Goal: Information Seeking & Learning: Learn about a topic

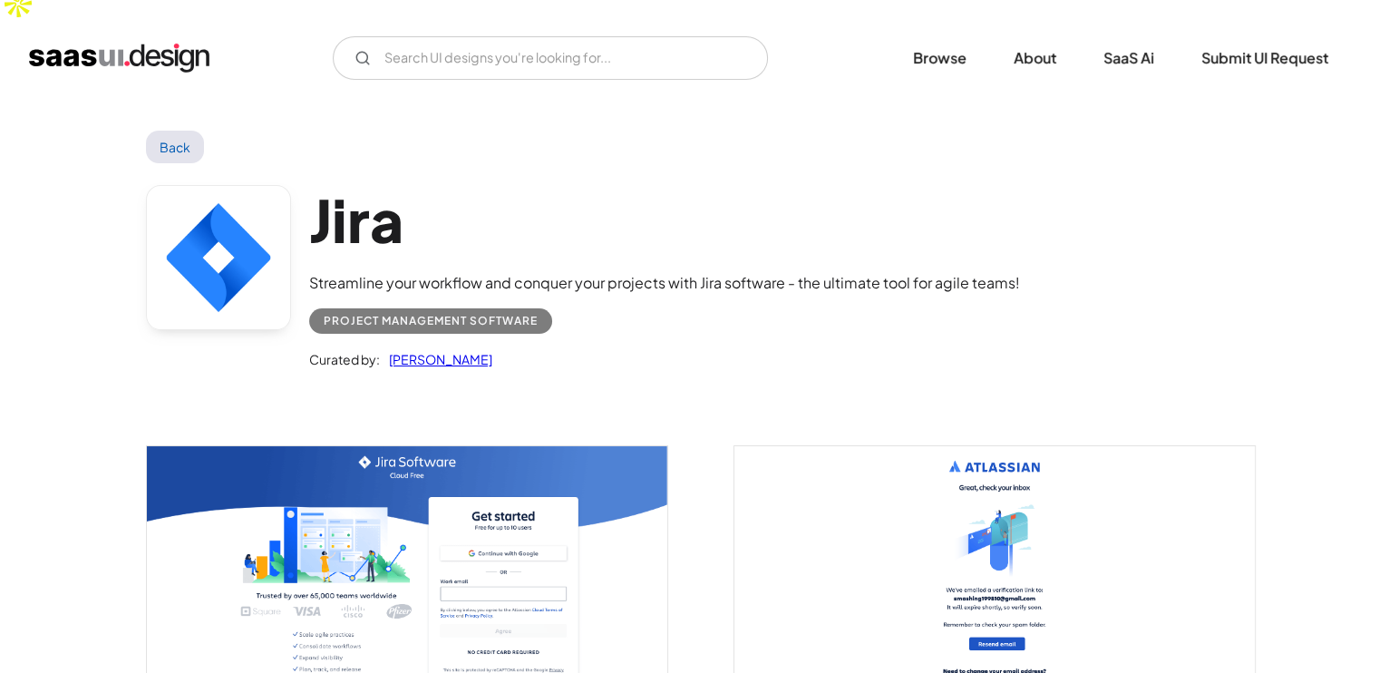
scroll to position [18, 0]
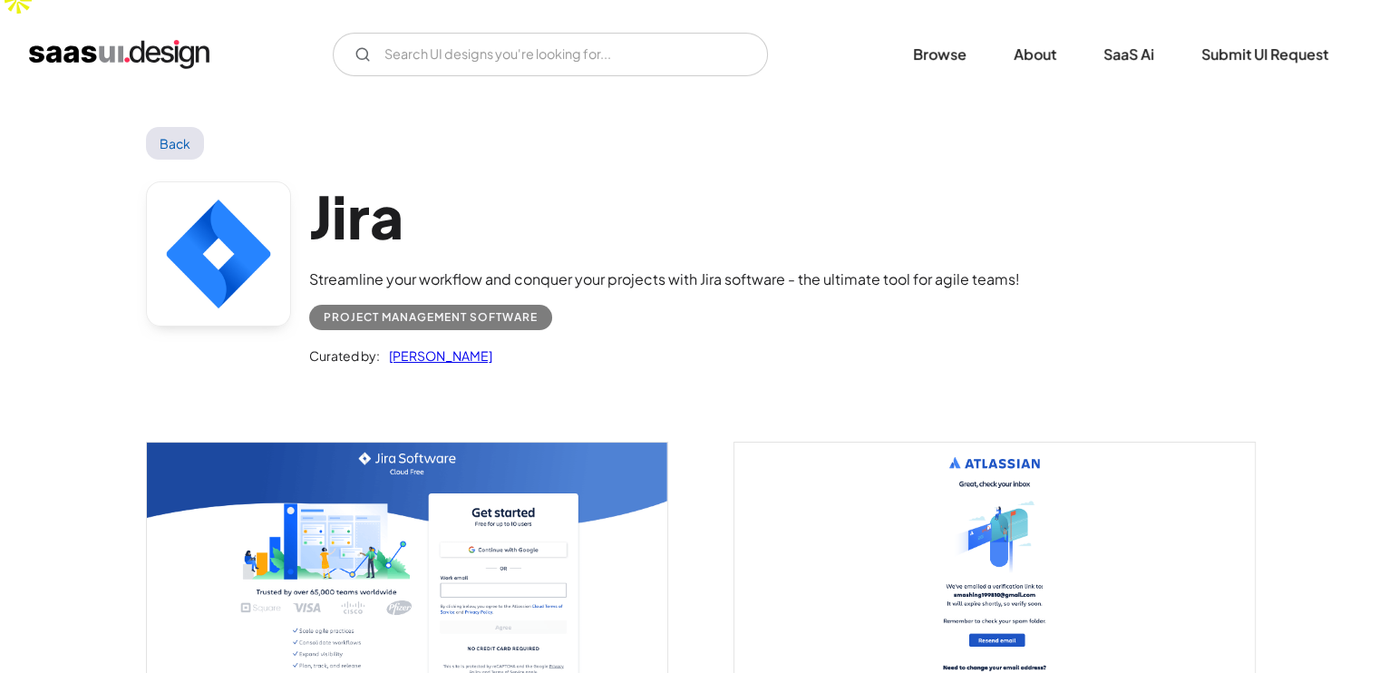
click at [430, 307] on div "Project Management Software" at bounding box center [431, 318] width 214 height 22
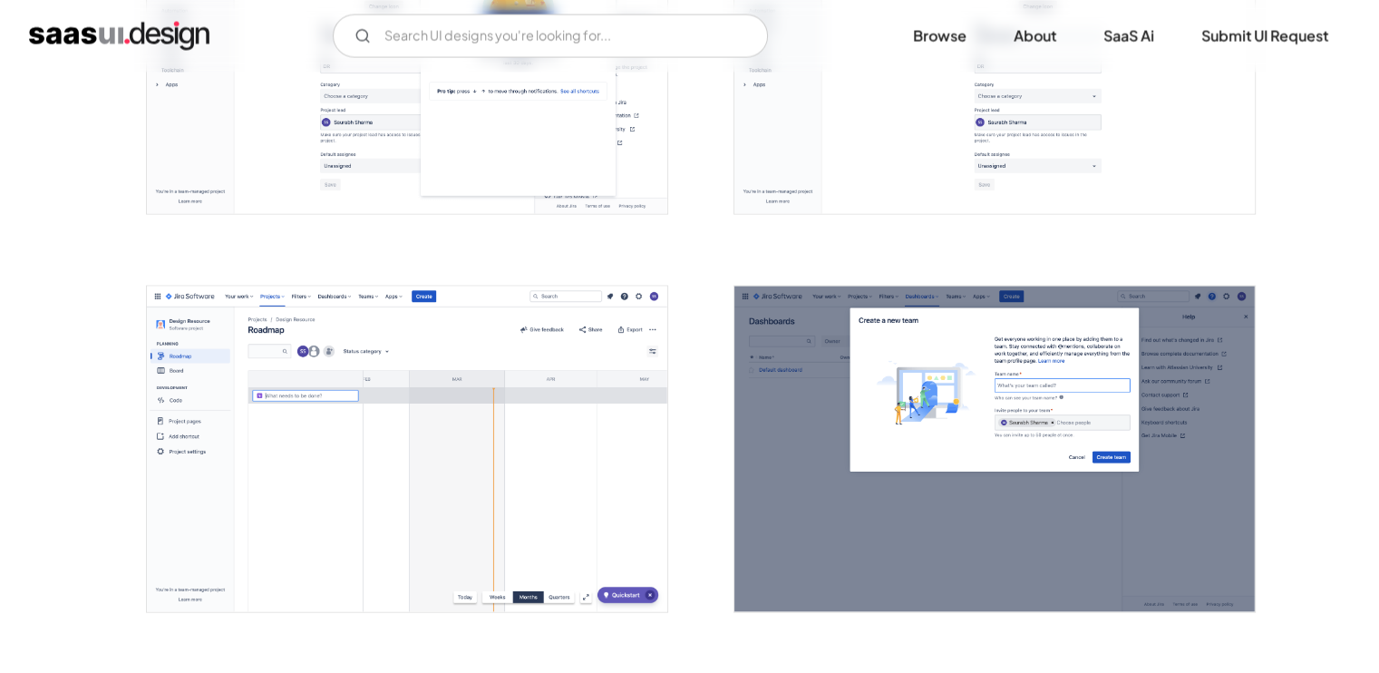
scroll to position [3578, 0]
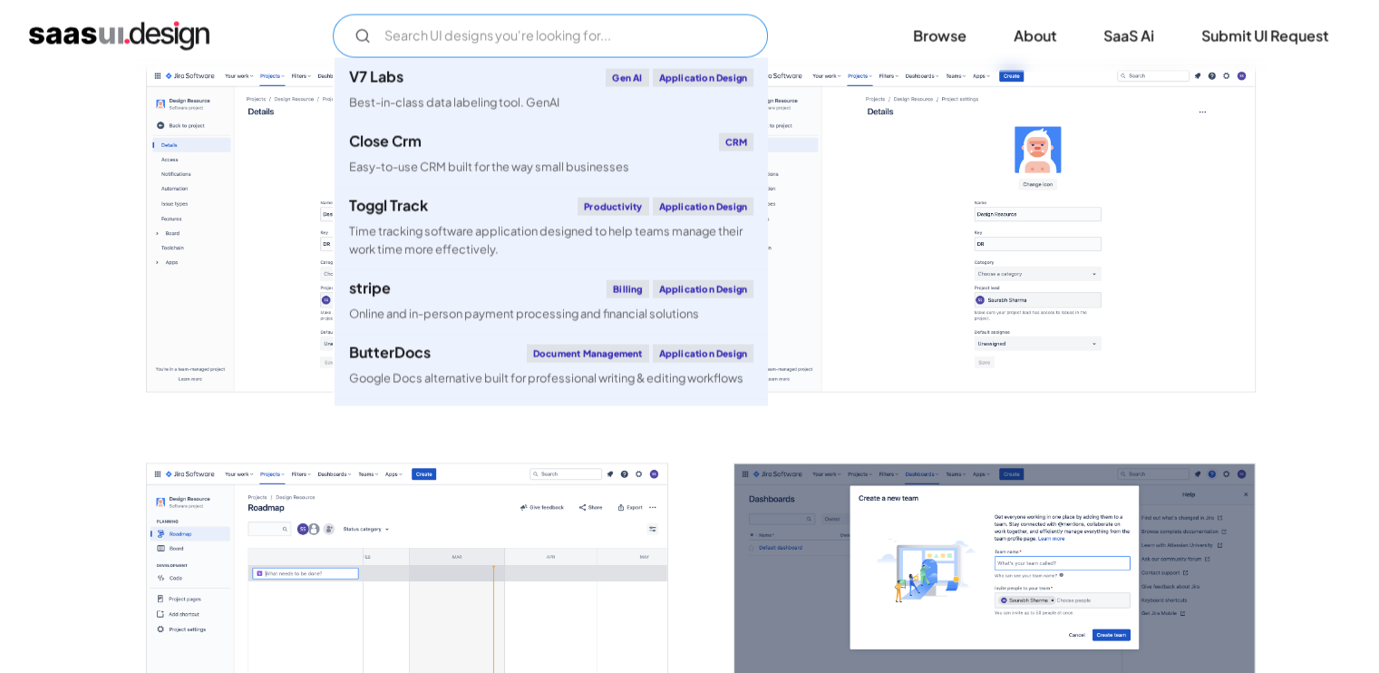
click at [576, 35] on input "Email Form" at bounding box center [550, 37] width 435 height 44
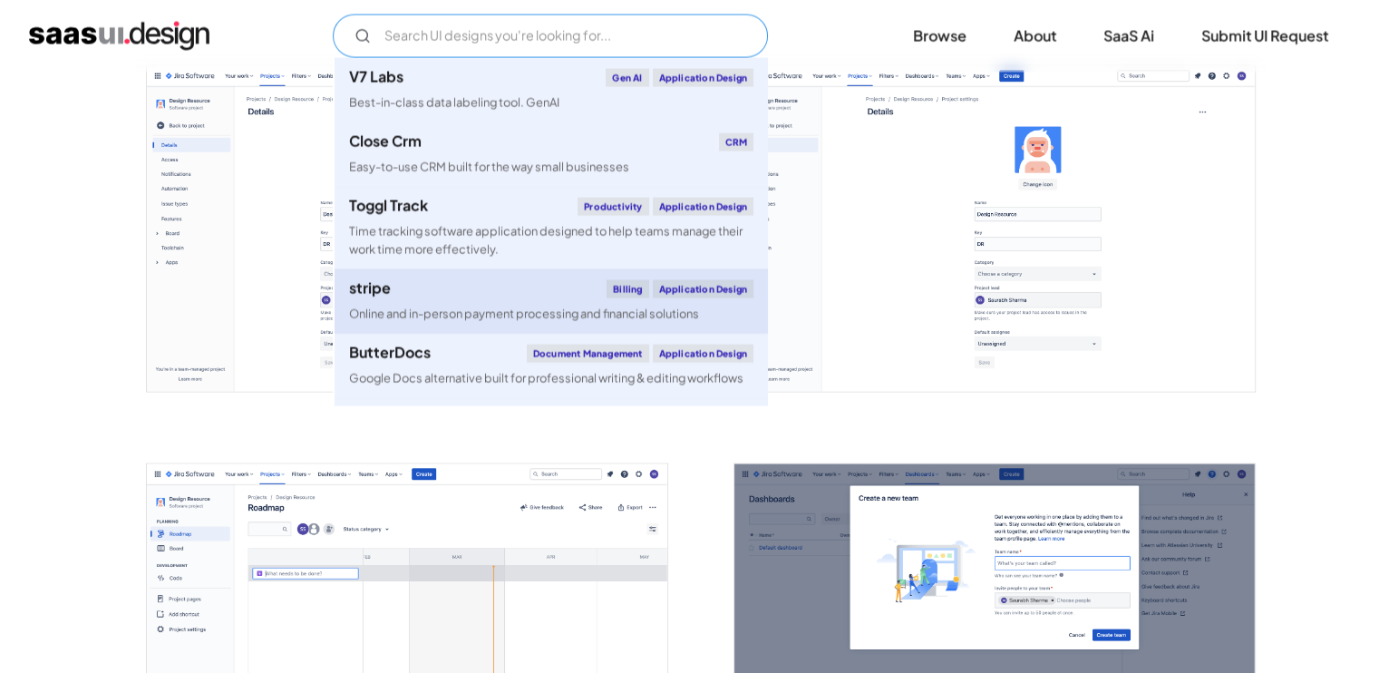
click at [479, 292] on div "stripe Billing Application Design" at bounding box center [551, 289] width 404 height 18
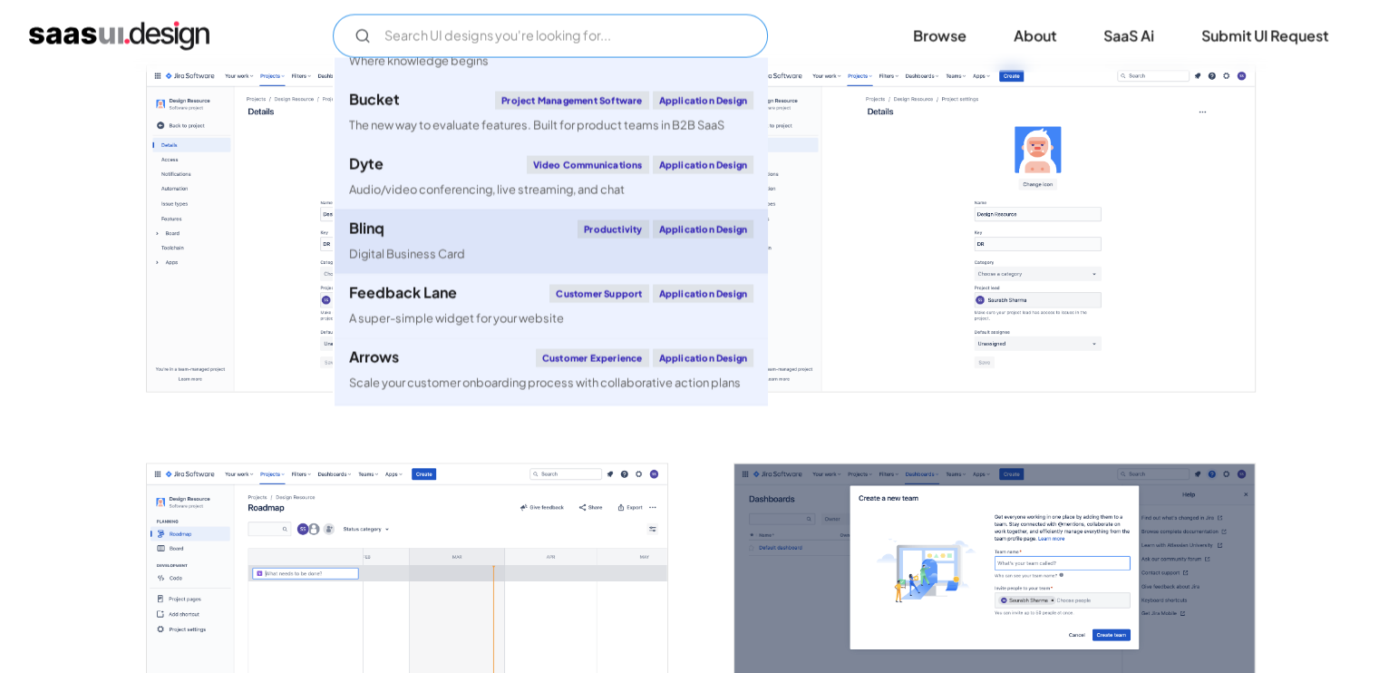
scroll to position [466, 0]
click at [507, 245] on link "Blinq Productivity Application Design Digital Business Card" at bounding box center [551, 240] width 433 height 64
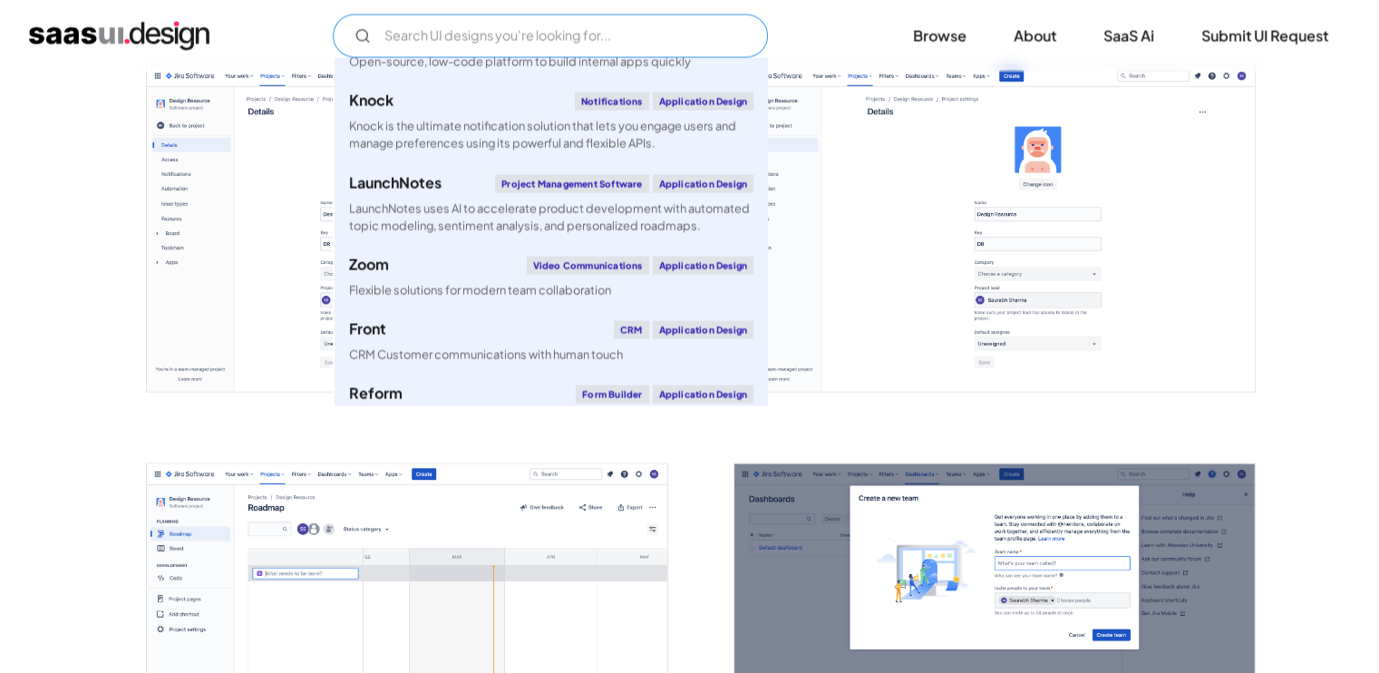
scroll to position [3315, 0]
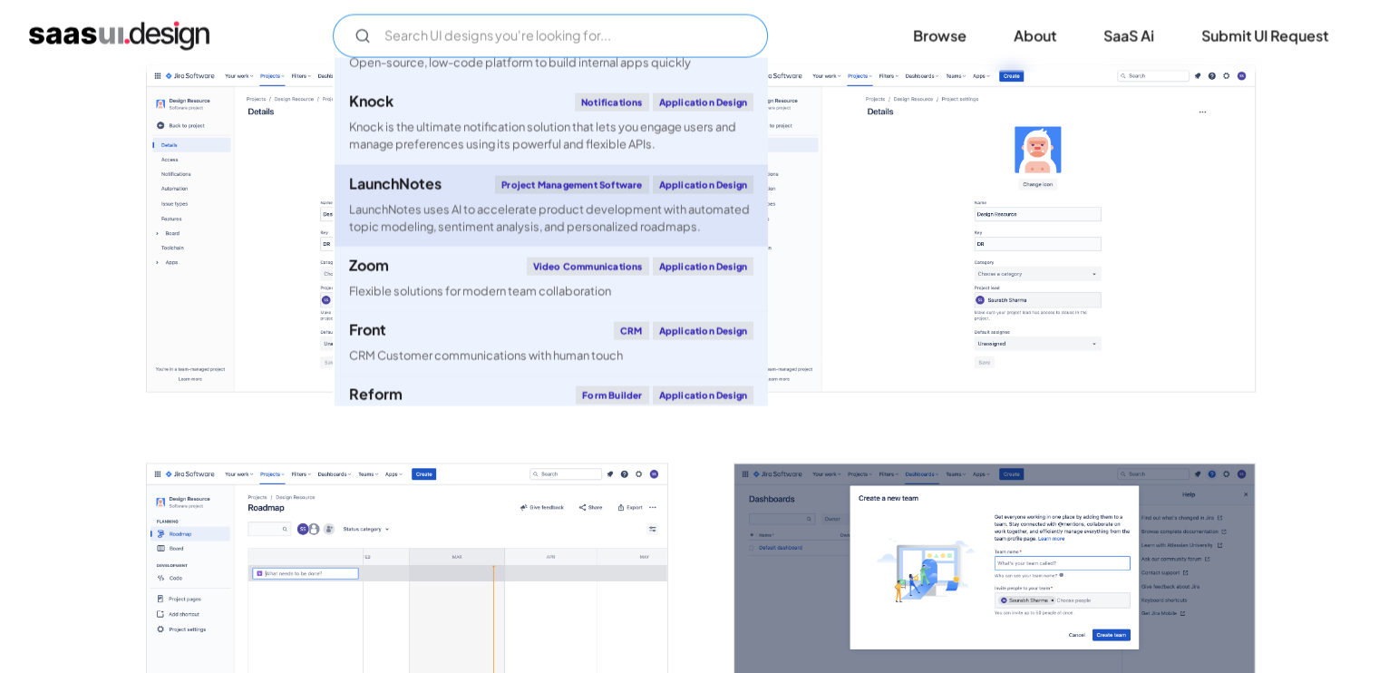
click at [431, 191] on div "LaunchNotes" at bounding box center [395, 184] width 92 height 15
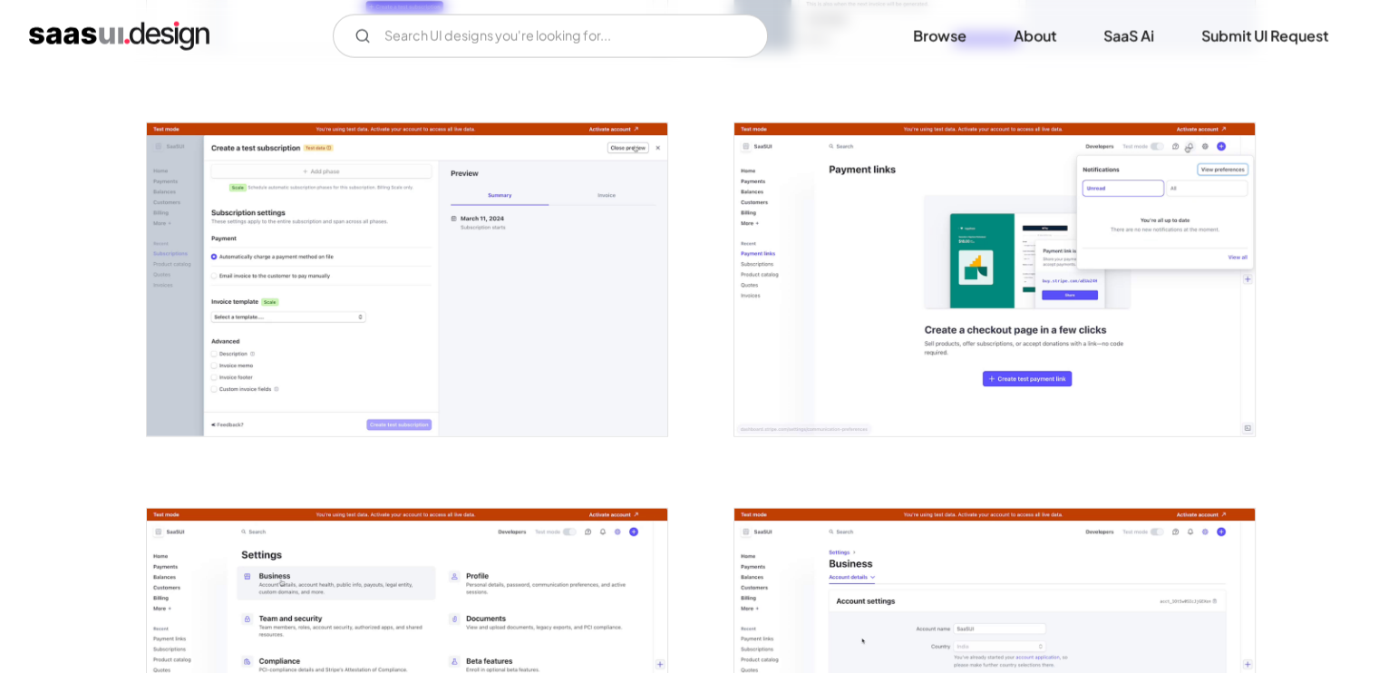
scroll to position [4185, 0]
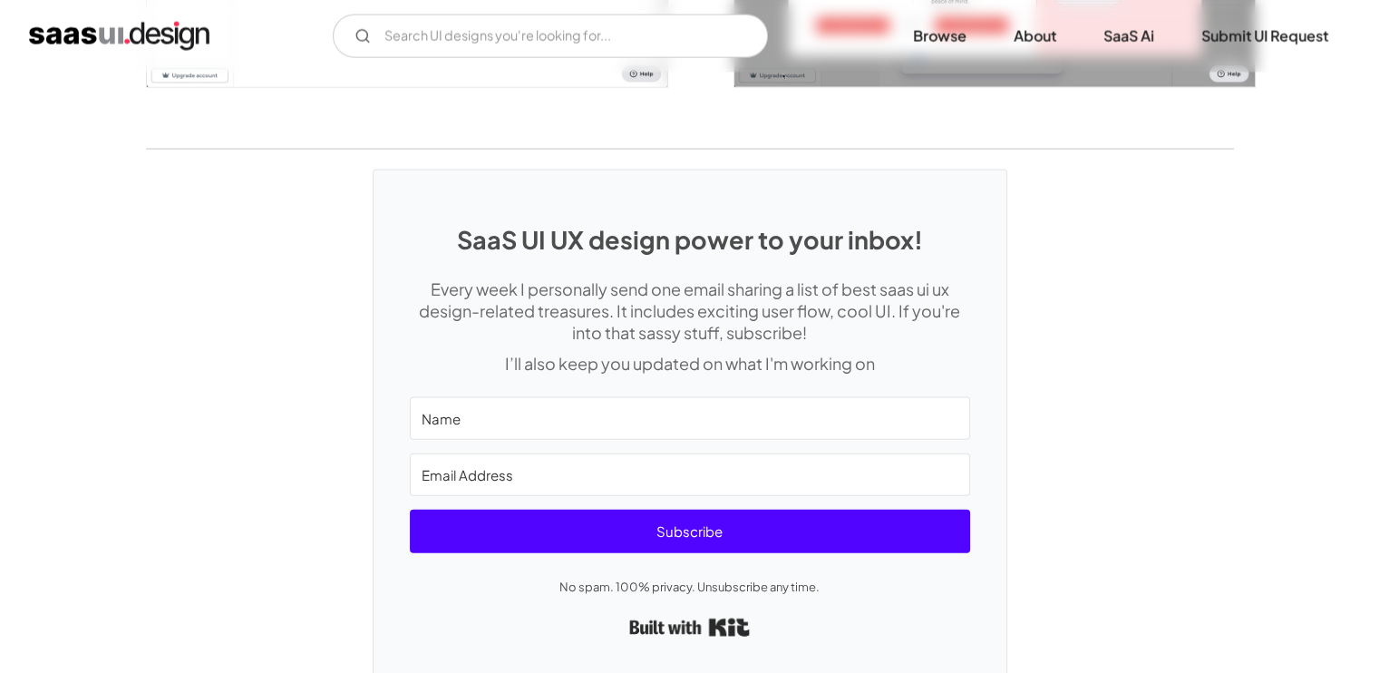
scroll to position [3913, 0]
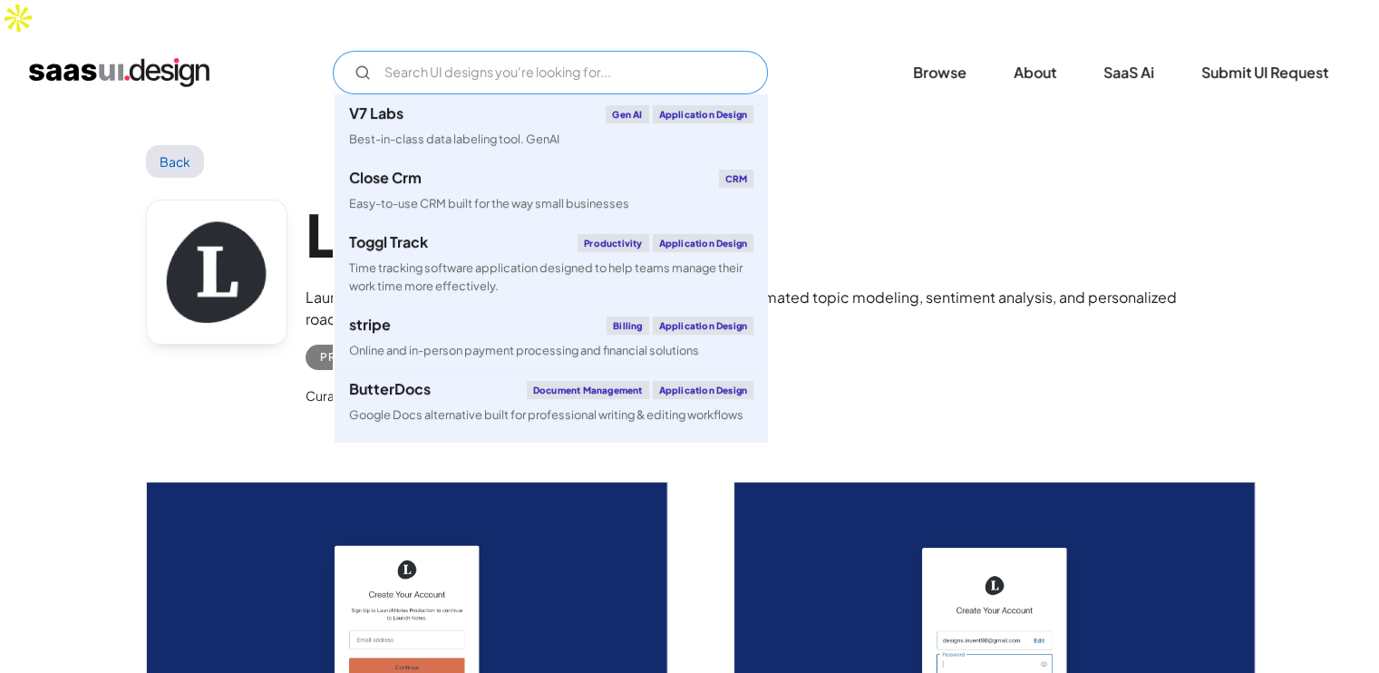
click at [464, 51] on input "Email Form" at bounding box center [550, 73] width 435 height 44
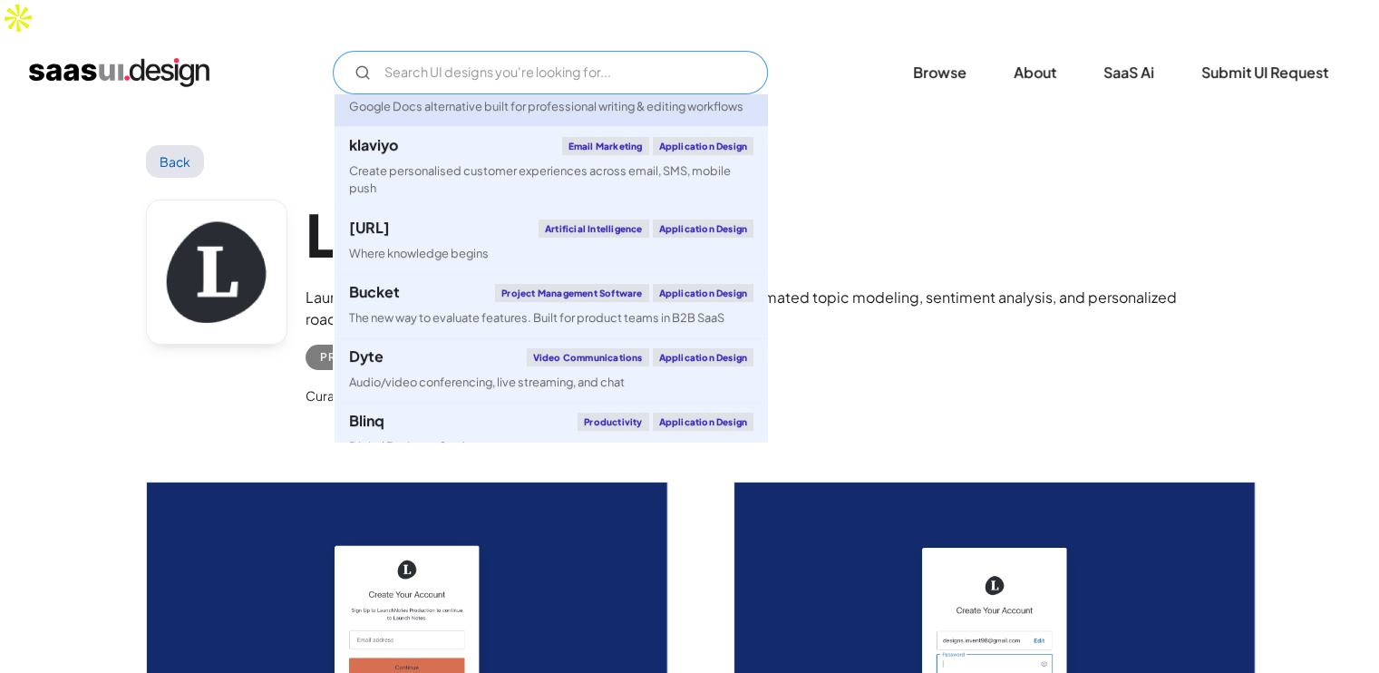
scroll to position [323, 0]
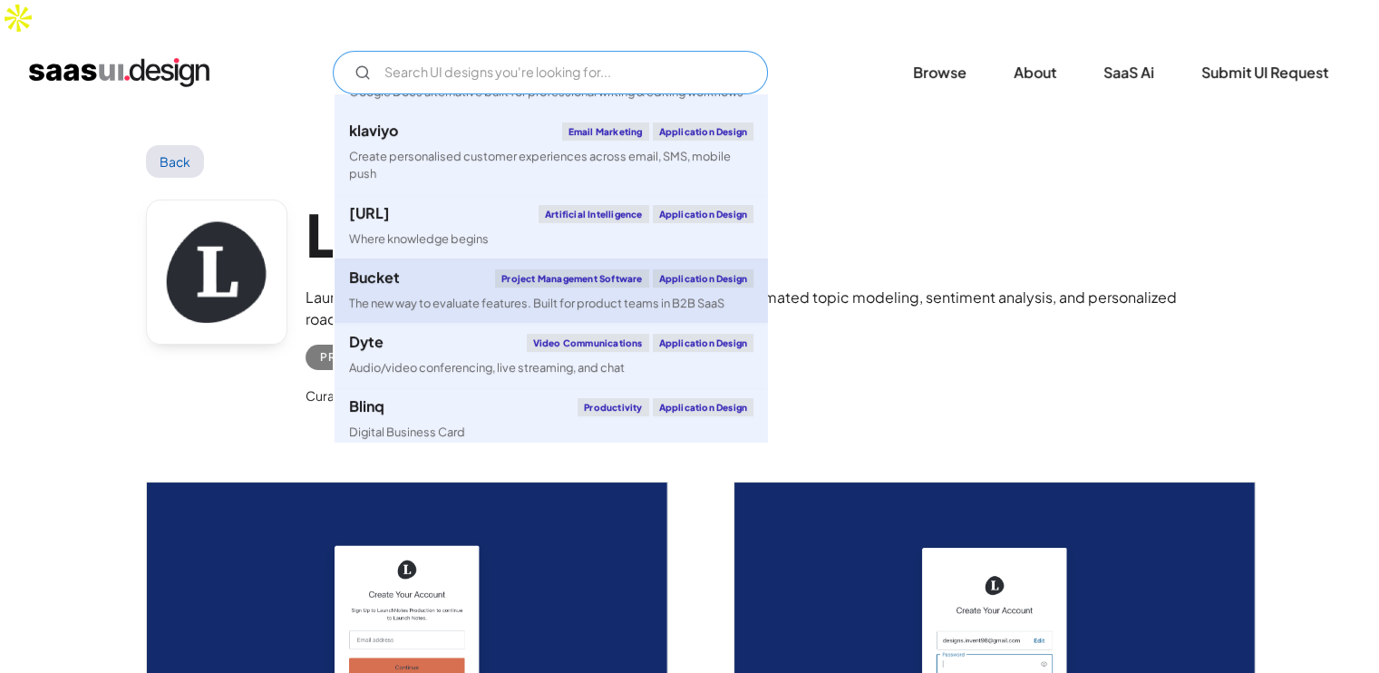
click at [420, 269] on div "Bucket Project Management Software Application Design" at bounding box center [551, 278] width 404 height 18
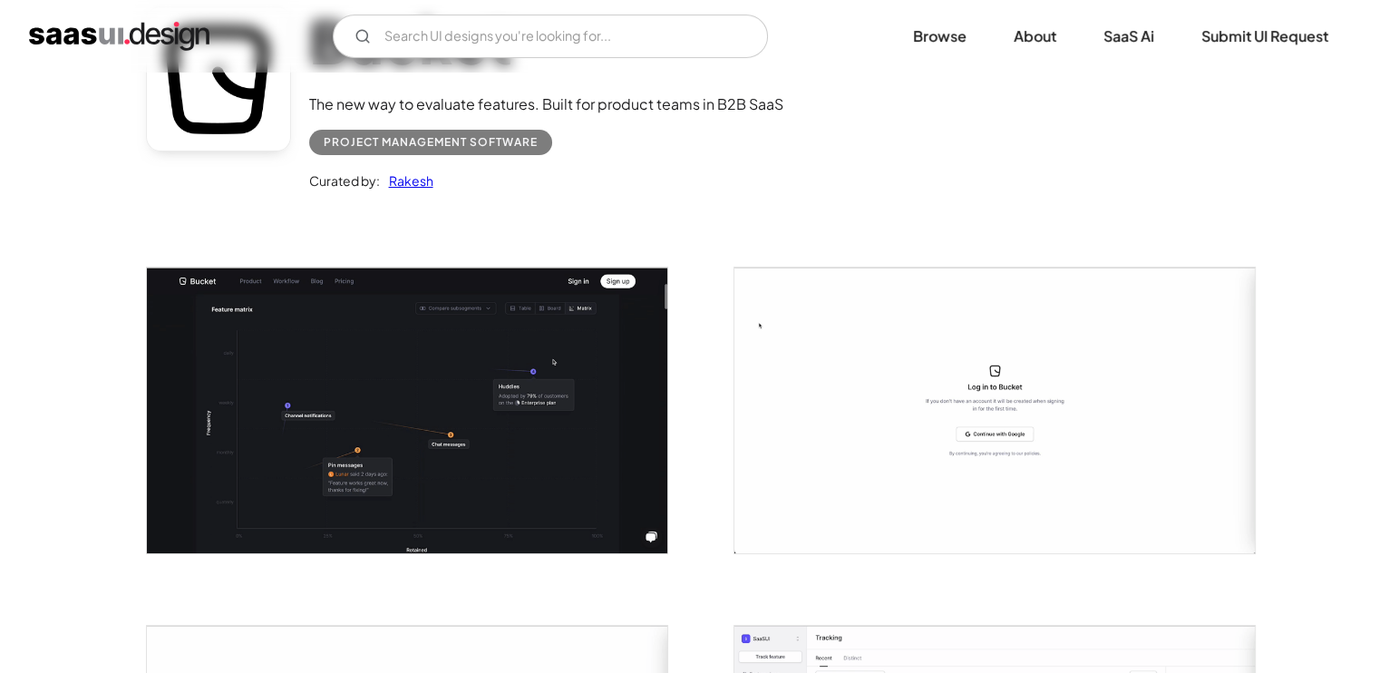
scroll to position [116, 0]
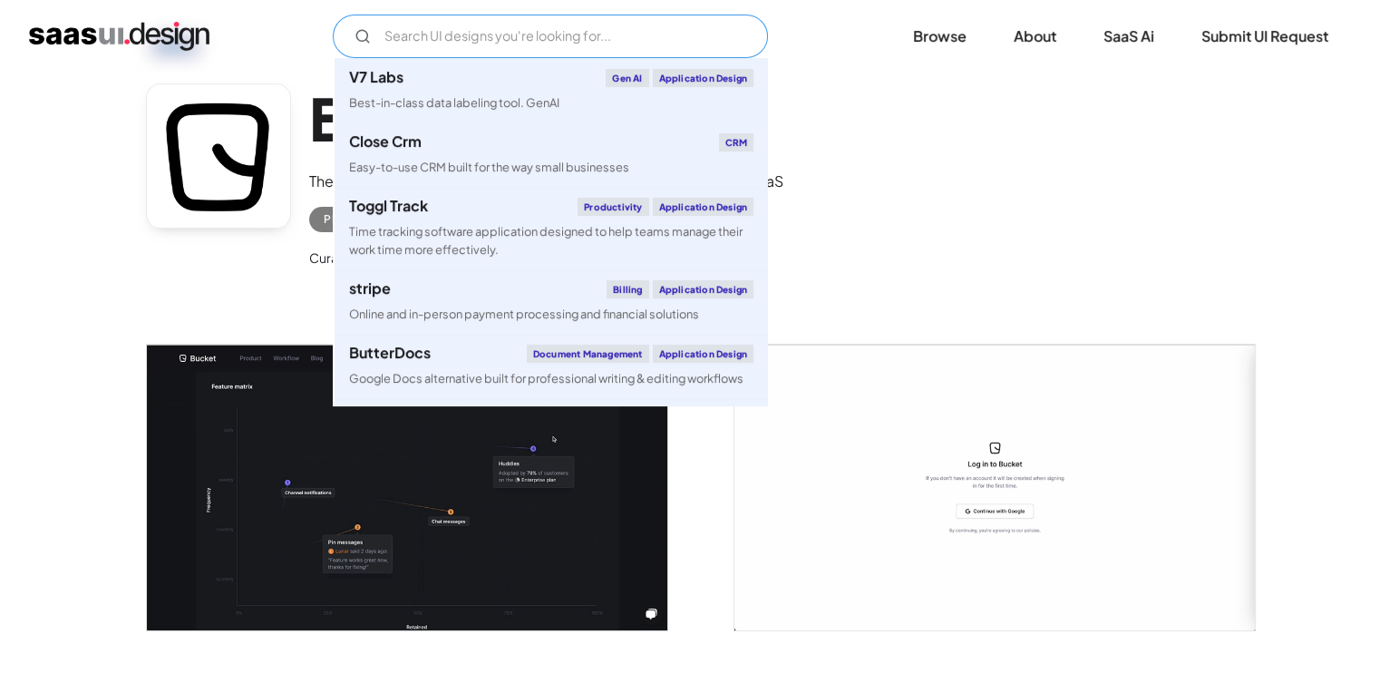
click at [440, 31] on input "Email Form" at bounding box center [550, 37] width 435 height 44
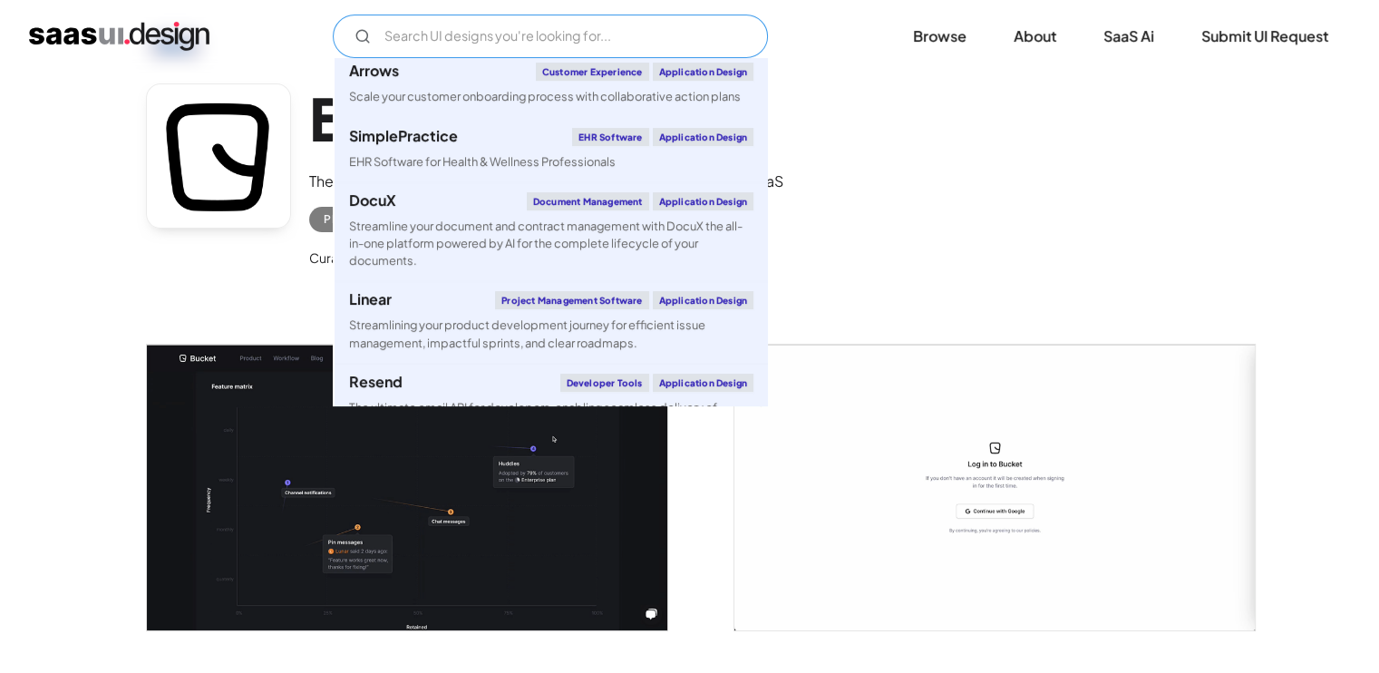
scroll to position [751, 0]
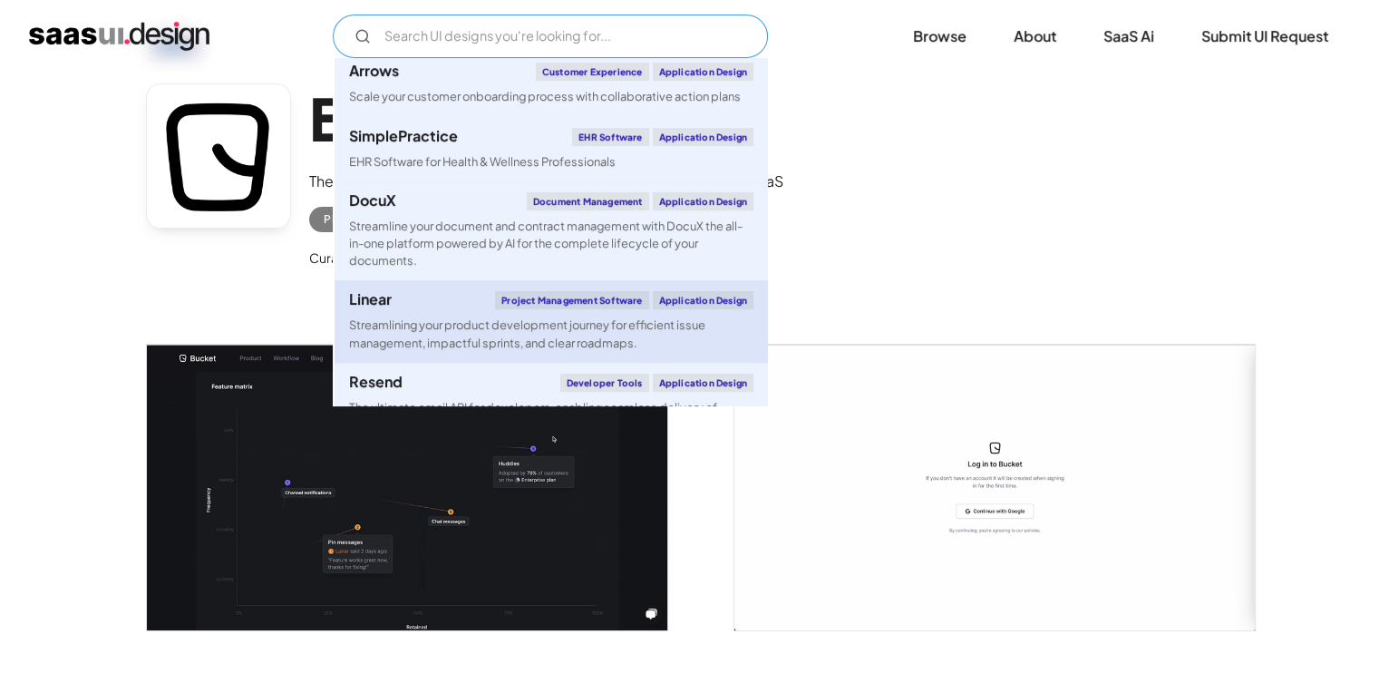
click at [441, 286] on link "Linear Project Management Software Application Design Streamlining your product…" at bounding box center [551, 321] width 433 height 82
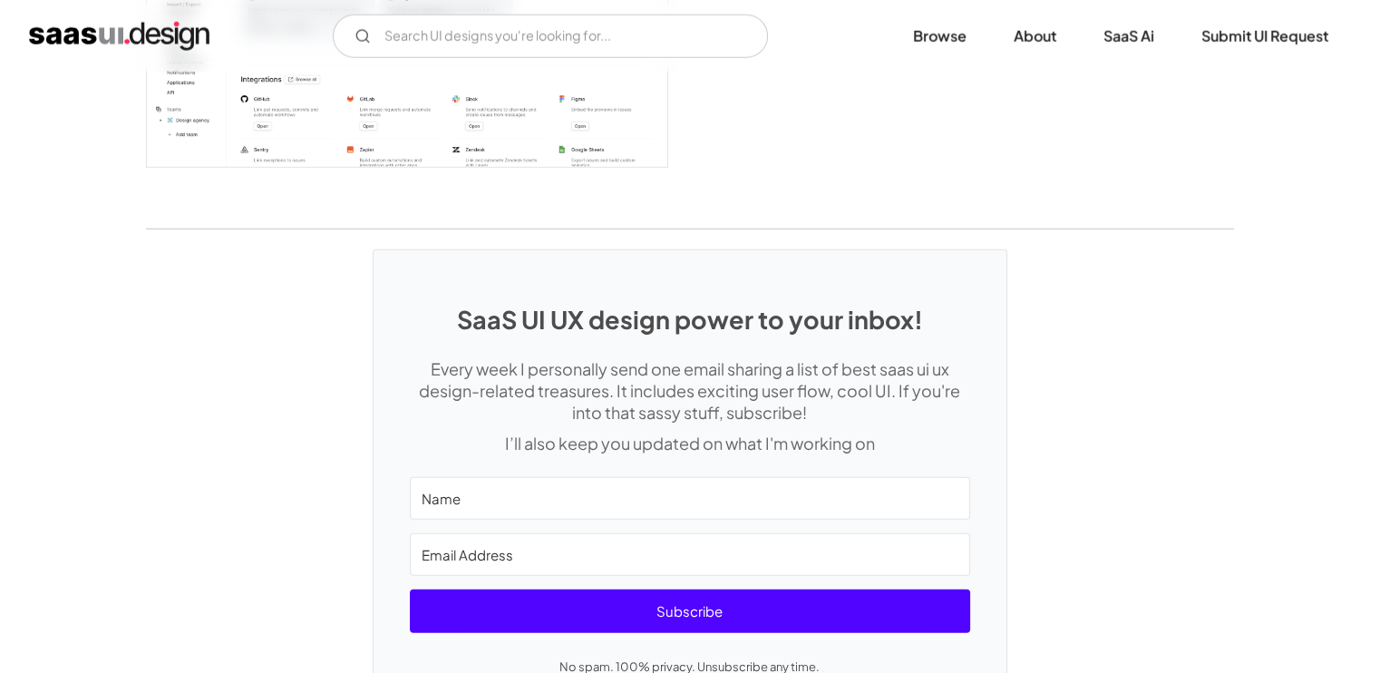
scroll to position [5109, 0]
